Goal: Find contact information: Find contact information

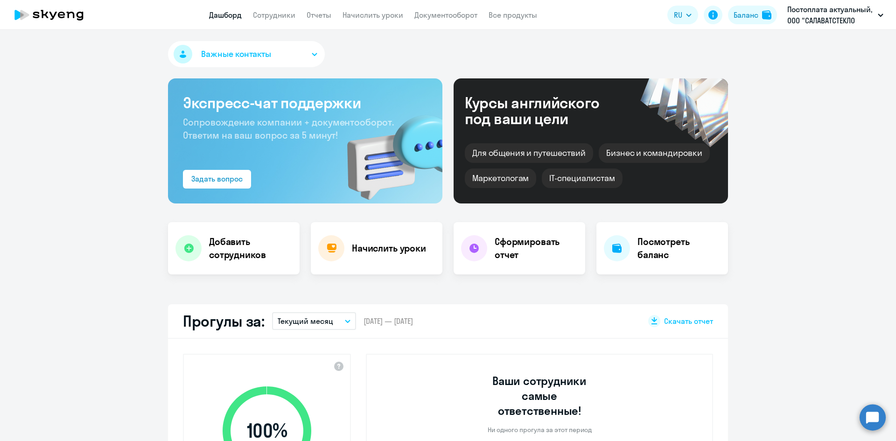
select select "30"
click at [661, 244] on h4 "Посмотреть баланс" at bounding box center [678, 248] width 83 height 26
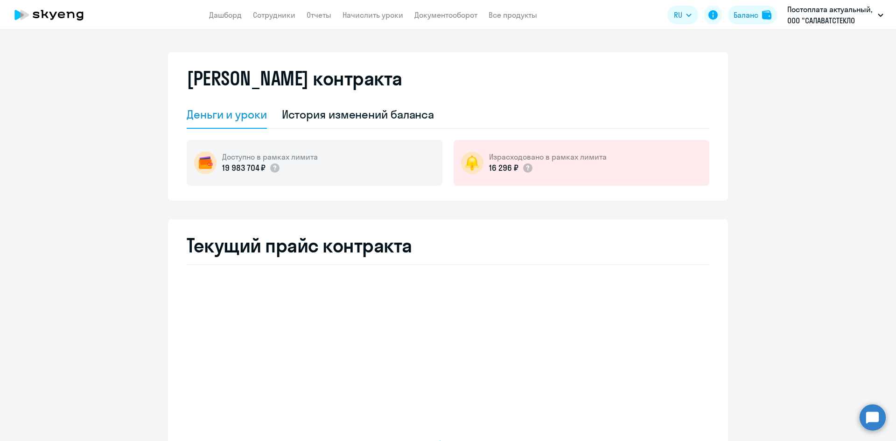
select select "english_adult_not_native_speaker"
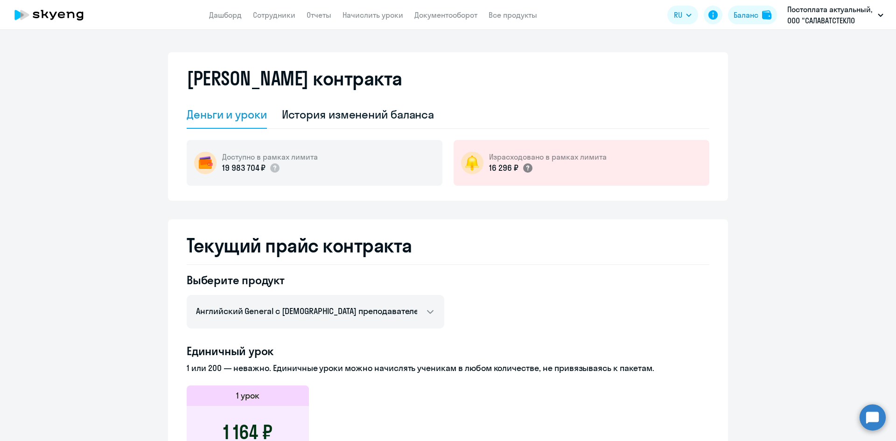
click at [523, 169] on circle at bounding box center [527, 167] width 9 height 9
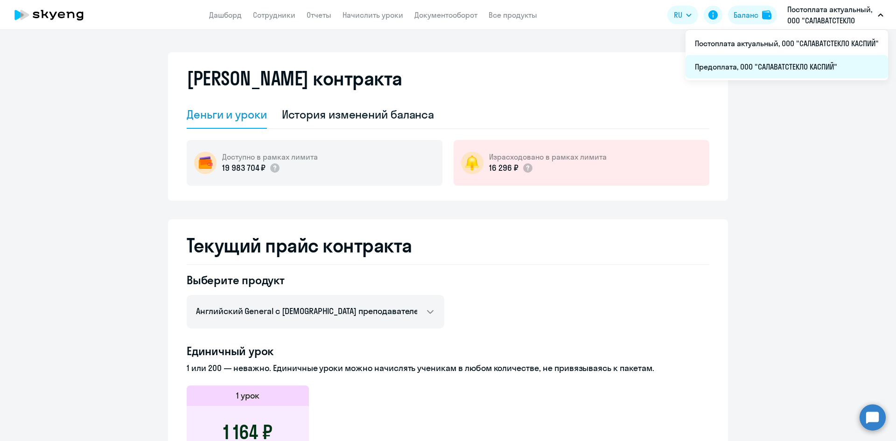
click at [791, 72] on li "Предоплата, ООО "САЛАВАТСТЕКЛО КАСПИЙ"" at bounding box center [786, 66] width 202 height 23
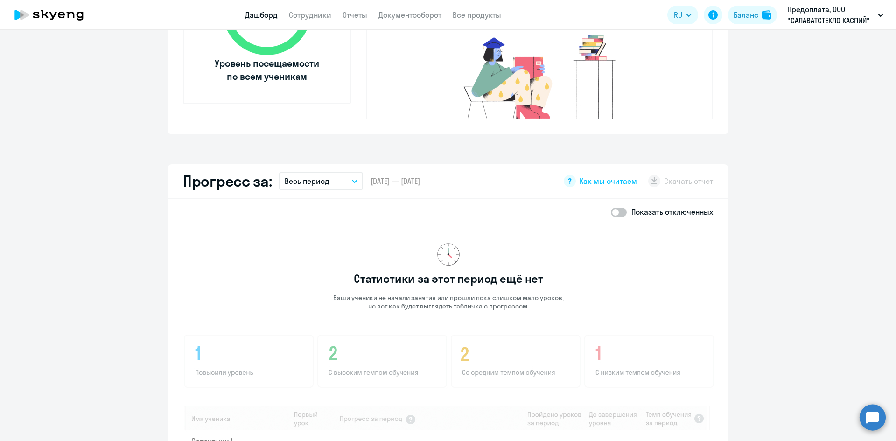
scroll to position [467, 0]
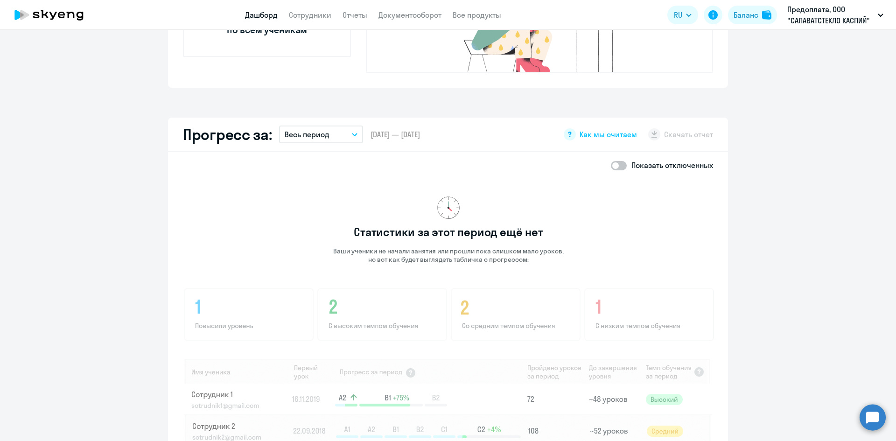
click at [611, 201] on div "Статистики за этот период ещё нет Ваши ученики не начали занятия или прошли пок…" at bounding box center [448, 357] width 531 height 359
click at [616, 198] on div "Статистики за этот период ещё нет Ваши ученики не начали занятия или прошли пок…" at bounding box center [448, 357] width 531 height 359
click at [612, 196] on div "Статистики за этот период ещё нет Ваши ученики не начали занятия или прошли пок…" at bounding box center [448, 357] width 531 height 359
click at [611, 161] on span at bounding box center [619, 165] width 16 height 9
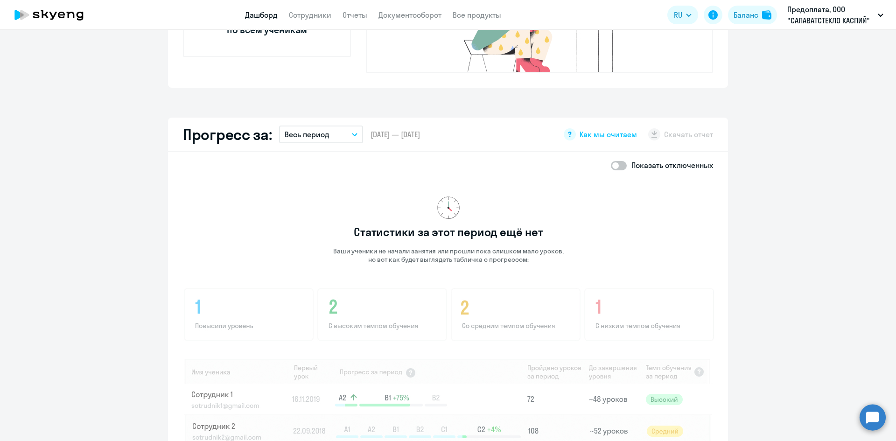
click at [610, 165] on input "checkbox" at bounding box center [610, 165] width 0 height 0
checkbox input "true"
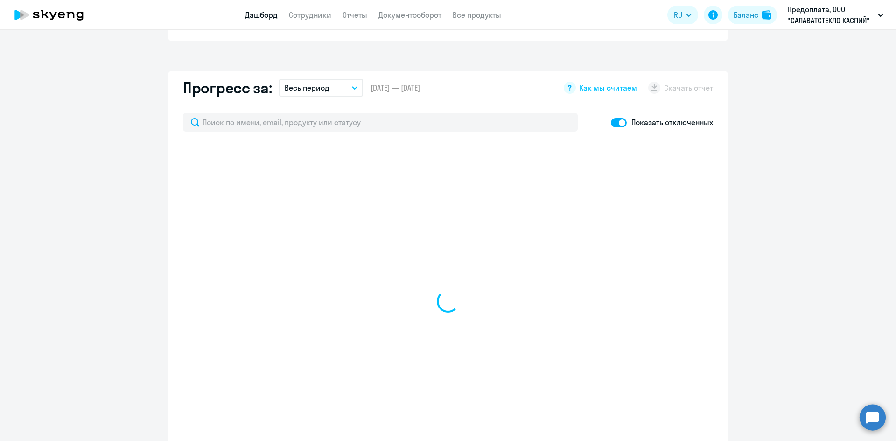
scroll to position [560, 0]
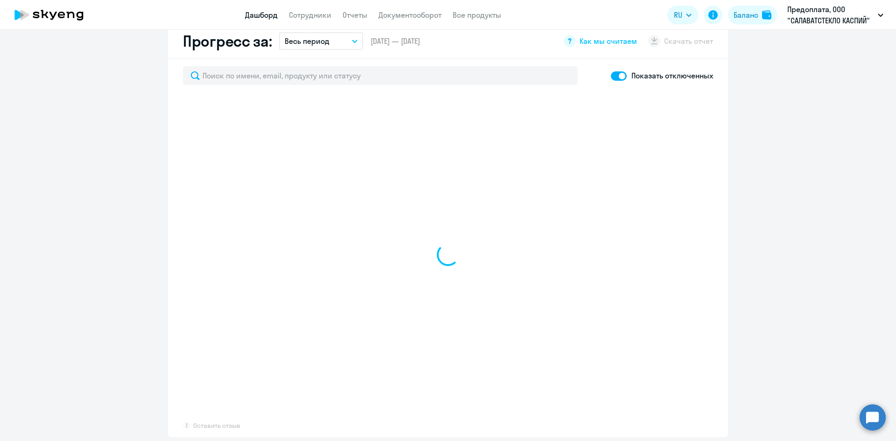
select select "30"
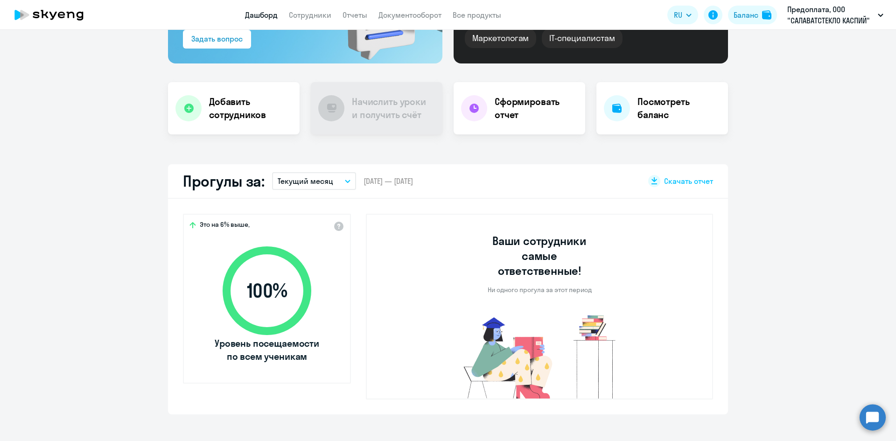
scroll to position [0, 0]
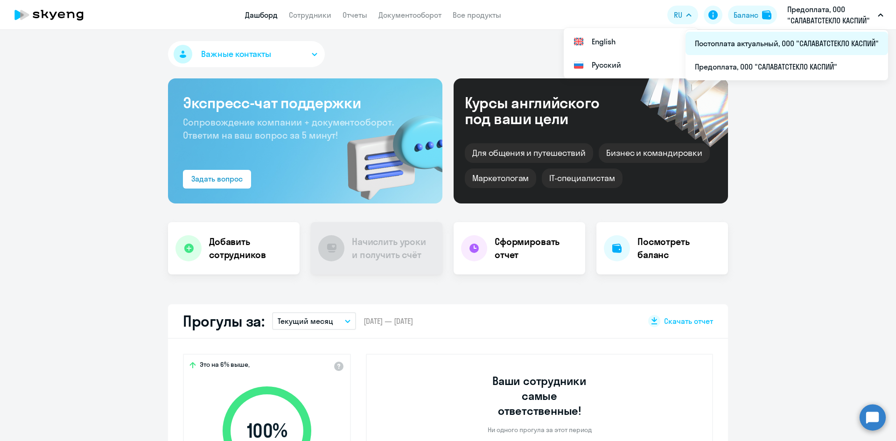
click at [790, 46] on li "Постоплата актуальный, ООО "САЛАВАТСТЕКЛО КАСПИЙ"" at bounding box center [786, 43] width 202 height 23
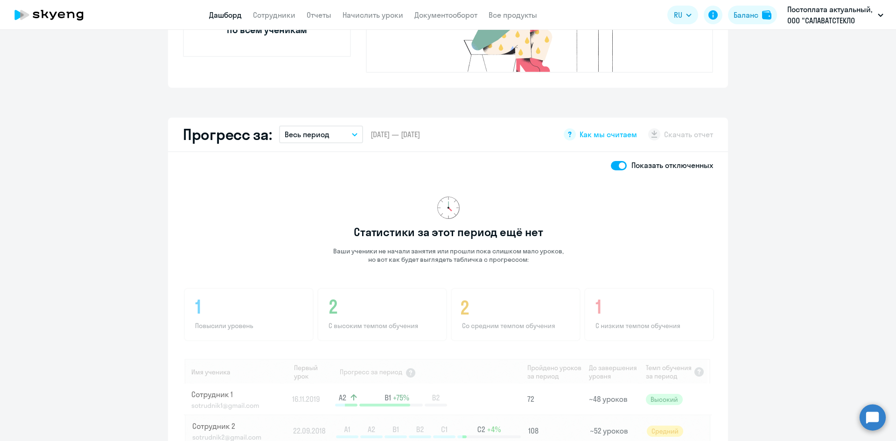
scroll to position [513, 0]
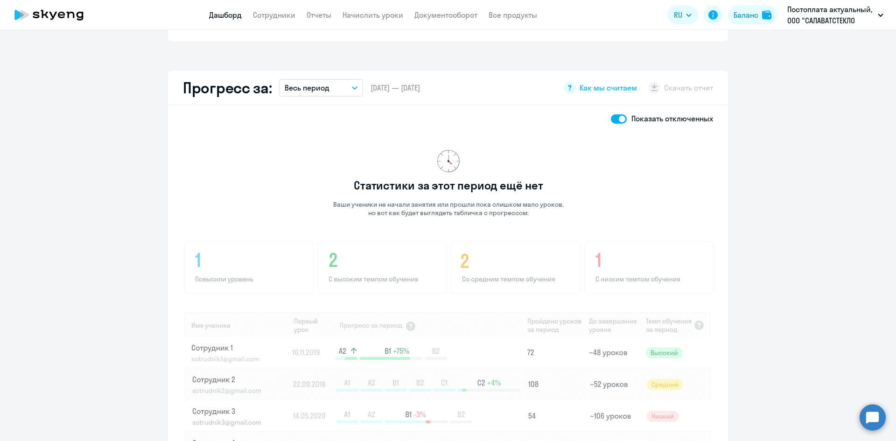
click at [614, 114] on span at bounding box center [619, 118] width 16 height 9
click at [611, 119] on input "checkbox" at bounding box center [610, 119] width 0 height 0
checkbox input "false"
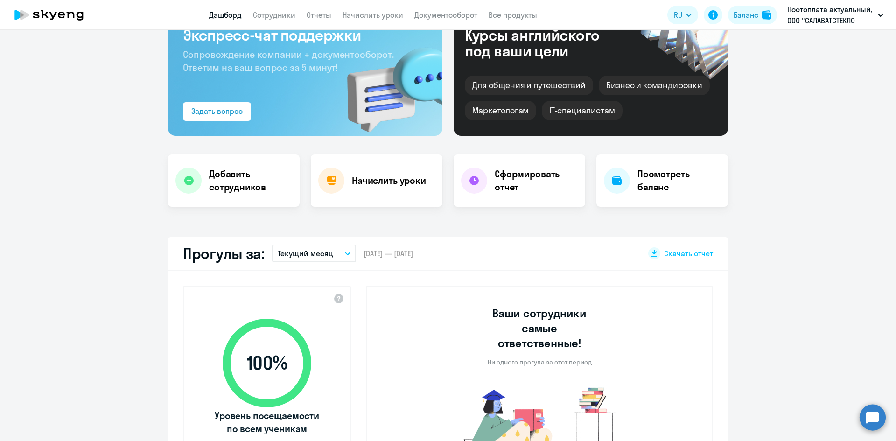
scroll to position [0, 0]
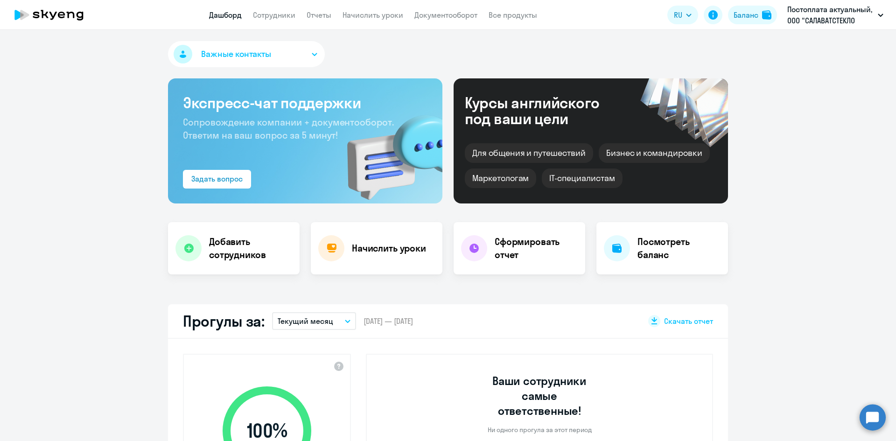
click at [223, 57] on span "Важные контакты" at bounding box center [236, 54] width 70 height 12
